Goal: Transaction & Acquisition: Purchase product/service

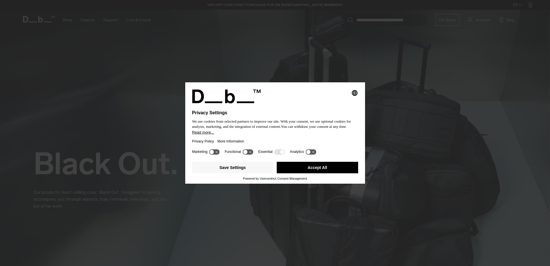
click at [311, 167] on button "Accept All" at bounding box center [317, 168] width 81 height 12
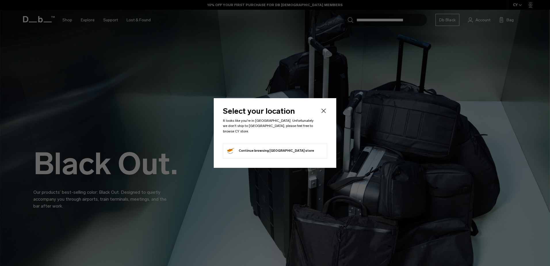
click at [324, 113] on icon "Close" at bounding box center [324, 111] width 4 height 4
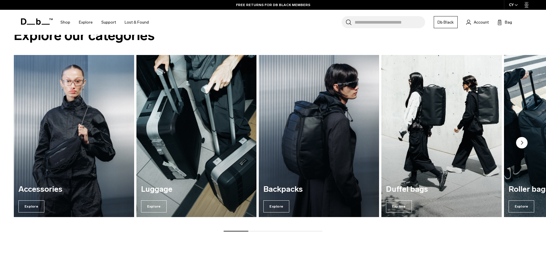
scroll to position [835, 0]
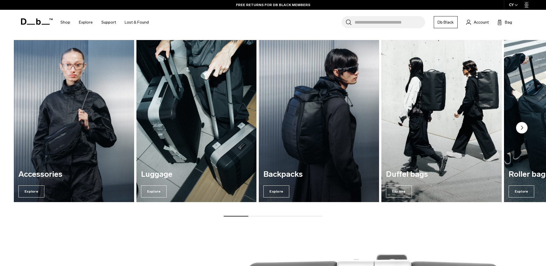
click at [81, 148] on img "1 / 7" at bounding box center [74, 120] width 124 height 167
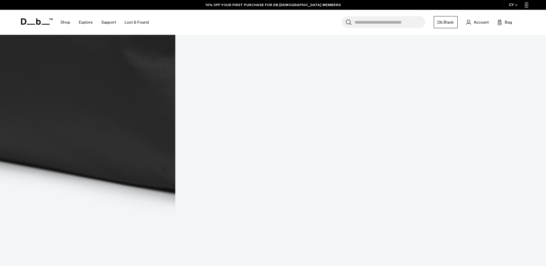
scroll to position [2130, 0]
